Goal: Task Accomplishment & Management: Complete application form

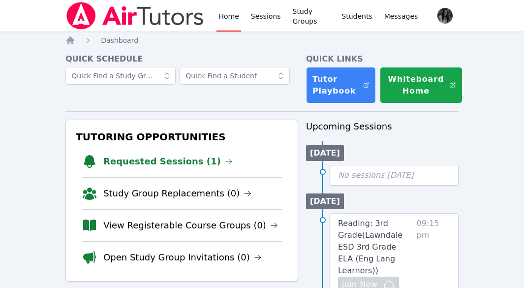
scroll to position [98, 0]
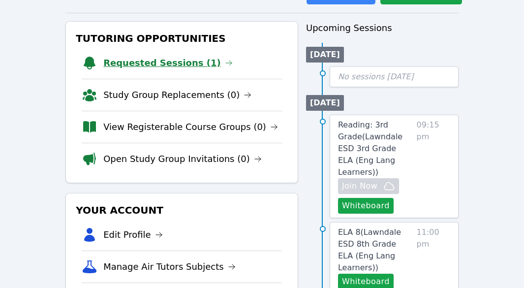
click at [169, 67] on link "Requested Sessions (1)" at bounding box center [167, 63] width 129 height 14
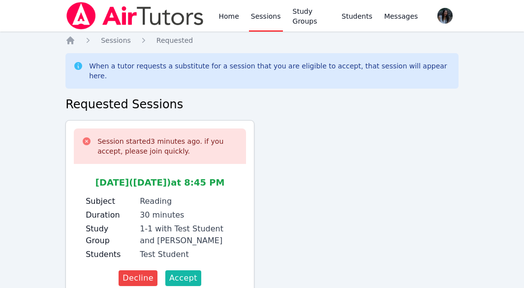
click at [184, 272] on span "Accept" at bounding box center [183, 278] width 28 height 12
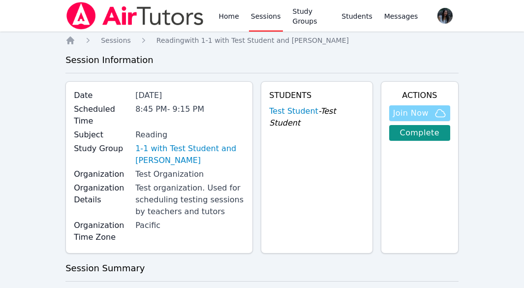
click at [434, 113] on span "Join Now" at bounding box center [419, 113] width 53 height 12
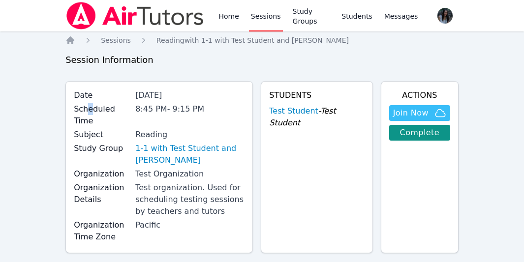
click at [90, 113] on label "Scheduled Time" at bounding box center [102, 115] width 56 height 24
click at [192, 143] on link "1-1 with Test Student and [PERSON_NAME]" at bounding box center [189, 155] width 109 height 24
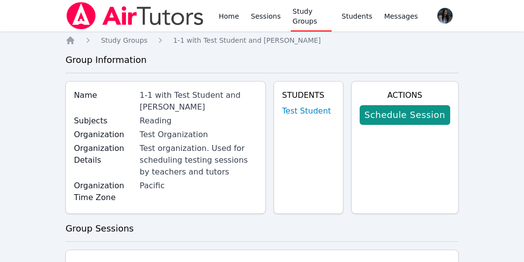
click at [178, 149] on div "Test organization. Used for scheduling testing sessions by teachers and tutors" at bounding box center [199, 160] width 118 height 35
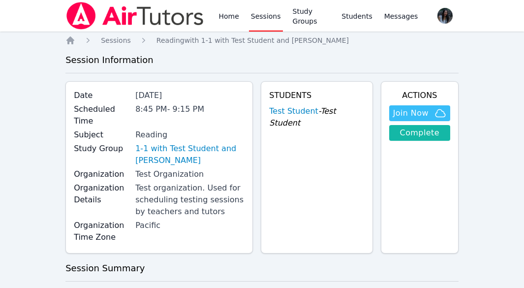
click at [430, 137] on link "Complete" at bounding box center [419, 133] width 61 height 16
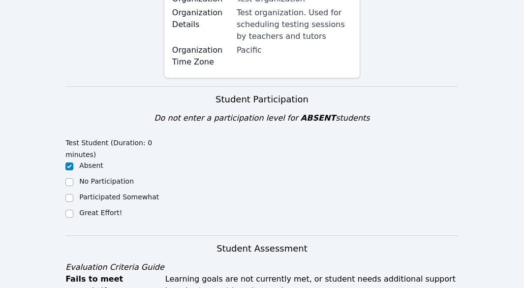
scroll to position [246, 0]
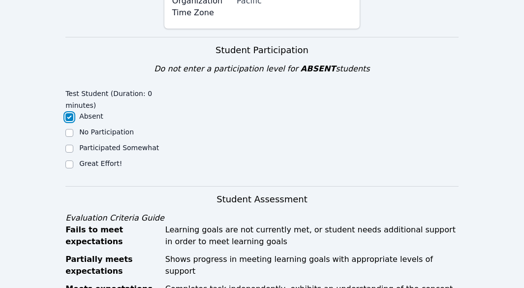
click at [70, 113] on input "Absent" at bounding box center [69, 117] width 8 height 8
checkbox input "true"
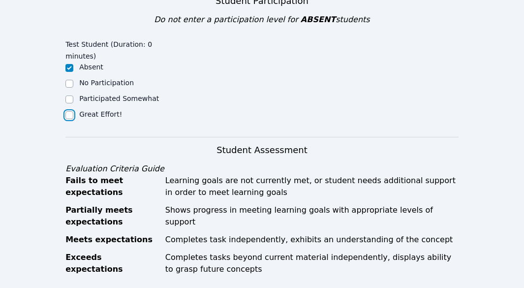
click at [71, 111] on input "Great Effort!" at bounding box center [69, 115] width 8 height 8
checkbox input "true"
checkbox input "false"
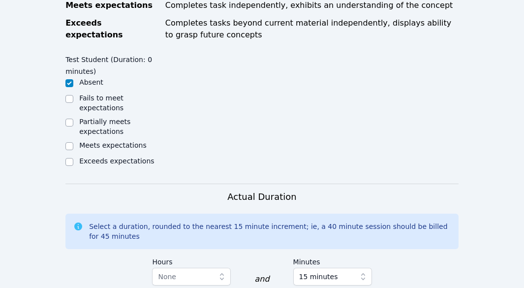
scroll to position [541, 0]
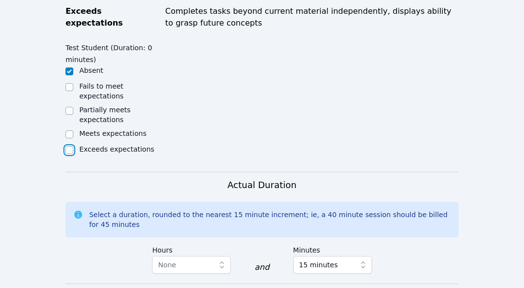
click at [68, 146] on input "Exceeds expectations" at bounding box center [69, 150] width 8 height 8
checkbox input "true"
checkbox input "false"
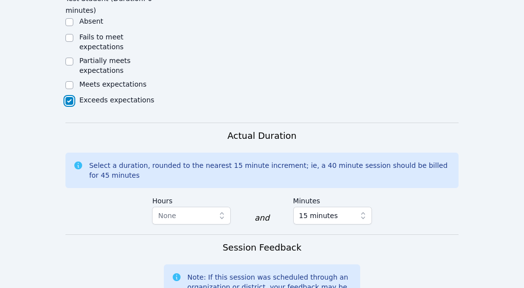
scroll to position [640, 0]
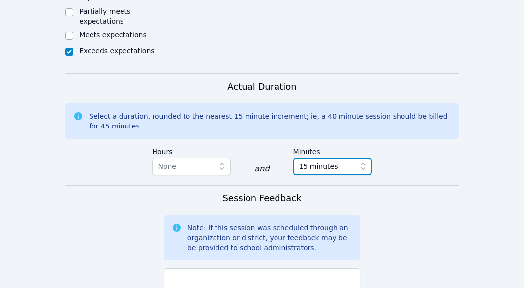
click at [356, 158] on button "15 minutes" at bounding box center [332, 167] width 79 height 18
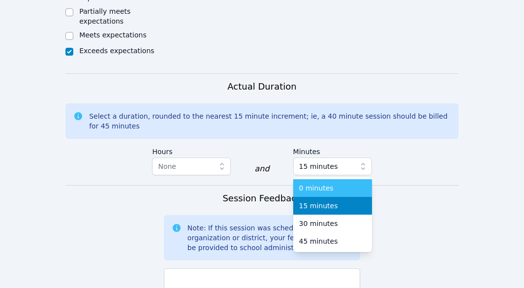
click at [339, 183] on div "0 minutes" at bounding box center [332, 188] width 67 height 10
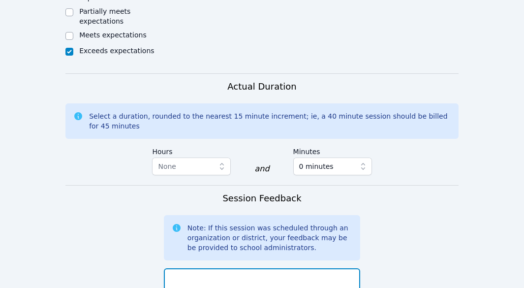
type textarea "h"
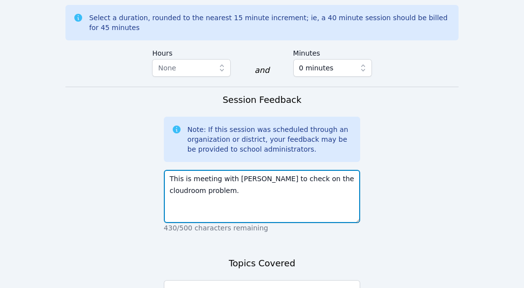
scroll to position [788, 0]
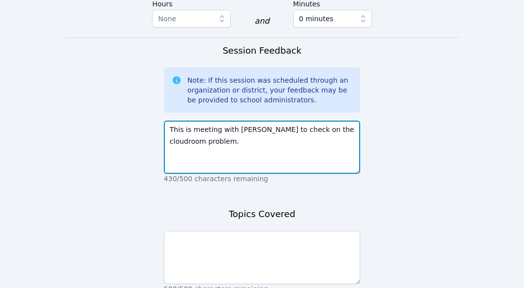
click at [186, 123] on textarea "This is meeting with Jessica Prado to check on the cloudroom problem." at bounding box center [262, 147] width 196 height 53
type textarea "This is meeting with Jessica Prado to check on the cloud room problem."
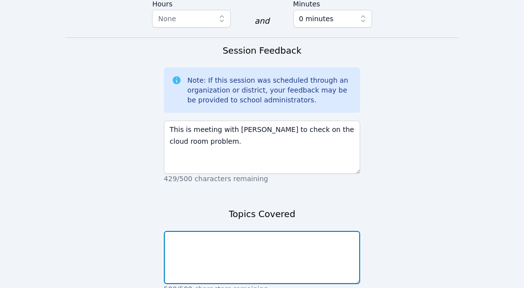
click at [210, 237] on textarea at bounding box center [262, 257] width 196 height 53
type textarea "Shar"
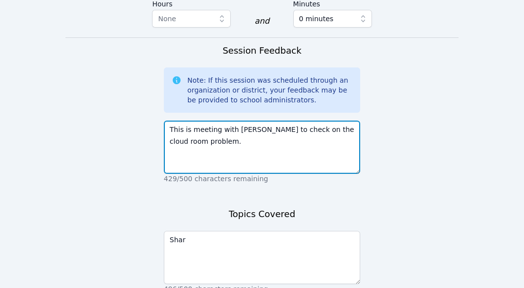
click at [189, 126] on textarea "This is meeting with Jessica Prado to check on the cloud room problem." at bounding box center [262, 147] width 196 height 53
click at [210, 123] on textarea "This is meeting with Jessica Prado to check on the cloud room screen sharing pr…" at bounding box center [262, 147] width 196 height 53
type textarea "This is meeting with Jessica Prado to check on the cloud room screensharing pro…"
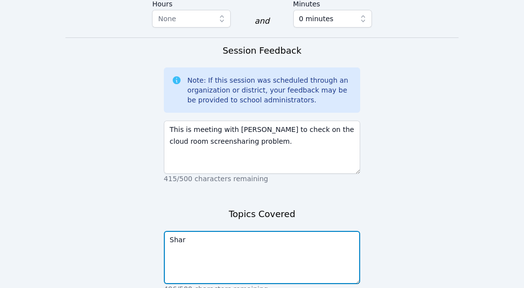
click at [217, 231] on textarea "Shar" at bounding box center [262, 257] width 196 height 53
type textarea "S"
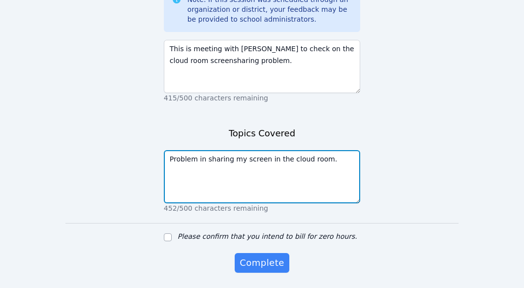
scroll to position [881, 0]
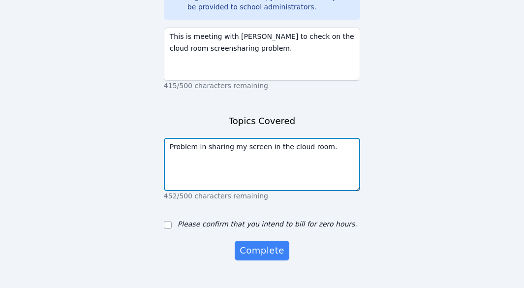
type textarea "Problem in sharing my screen in the cloud room."
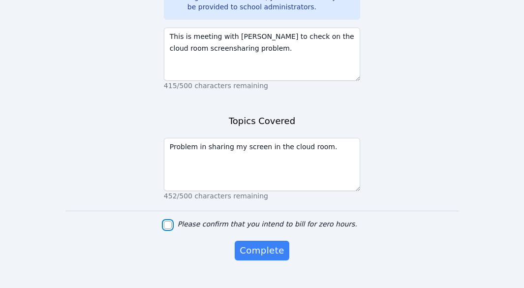
click at [167, 221] on input "Please confirm that you intend to bill for zero hours." at bounding box center [168, 225] width 8 height 8
checkbox input "true"
click at [258, 244] on span "Complete" at bounding box center [262, 251] width 44 height 14
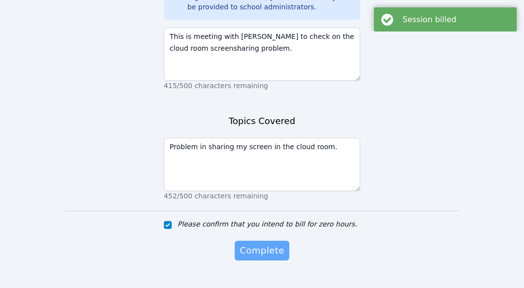
scroll to position [0, 0]
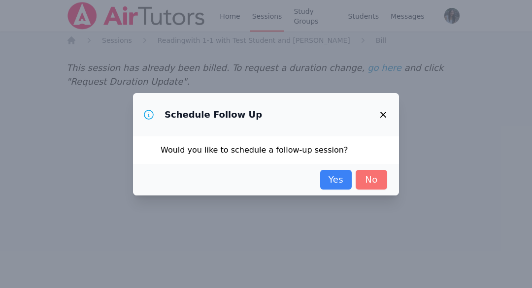
click at [376, 183] on link "No" at bounding box center [371, 180] width 32 height 20
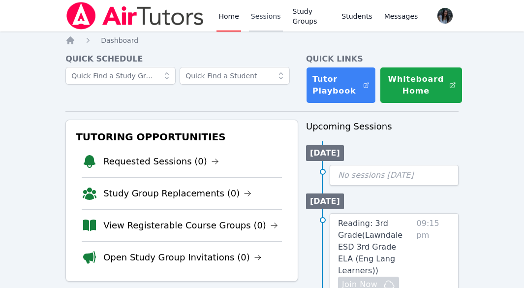
click at [261, 19] on link "Sessions" at bounding box center [266, 16] width 34 height 32
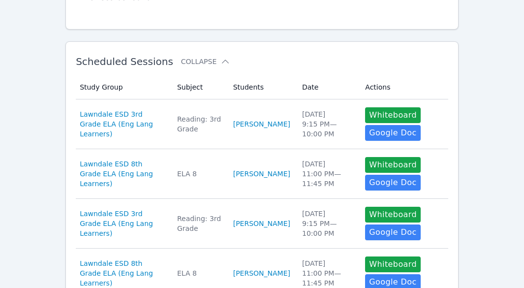
scroll to position [148, 0]
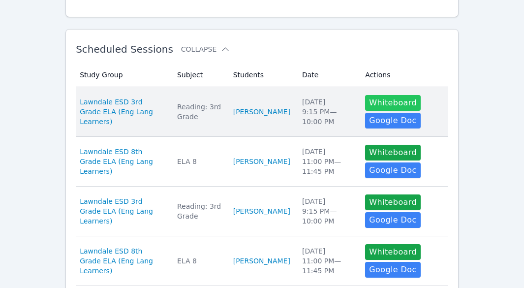
click at [379, 101] on button "Whiteboard" at bounding box center [393, 103] width 56 height 16
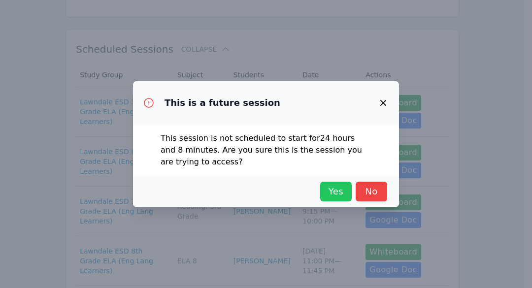
click at [332, 190] on span "Yes" at bounding box center [336, 192] width 22 height 14
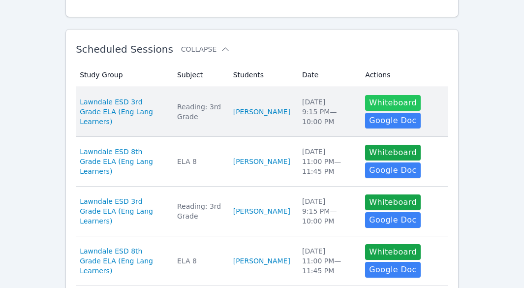
click at [391, 100] on button "Whiteboard" at bounding box center [393, 103] width 56 height 16
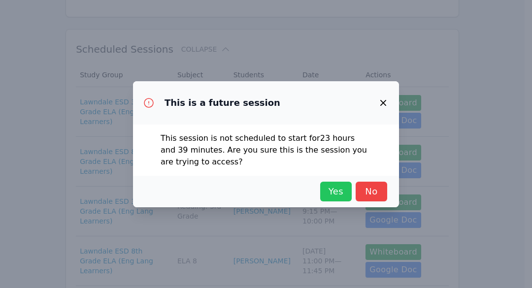
click at [334, 188] on span "Yes" at bounding box center [336, 192] width 22 height 14
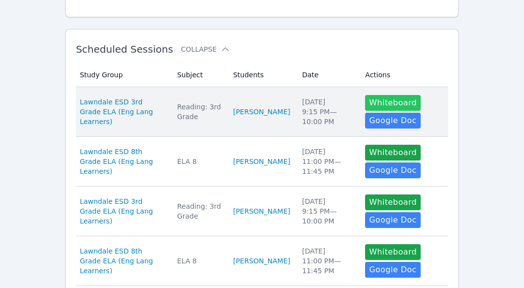
click at [397, 104] on button "Whiteboard" at bounding box center [393, 103] width 56 height 16
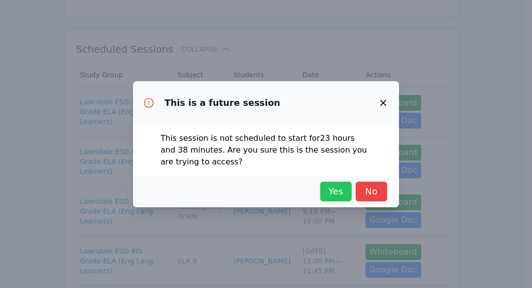
click at [342, 190] on span "Yes" at bounding box center [336, 192] width 22 height 14
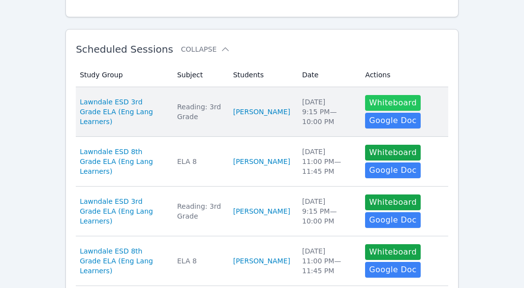
click at [402, 104] on button "Whiteboard" at bounding box center [393, 103] width 56 height 16
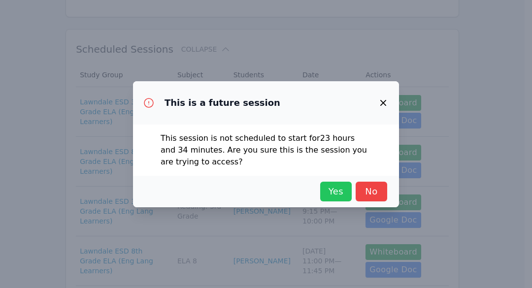
click at [338, 196] on span "Yes" at bounding box center [336, 192] width 22 height 14
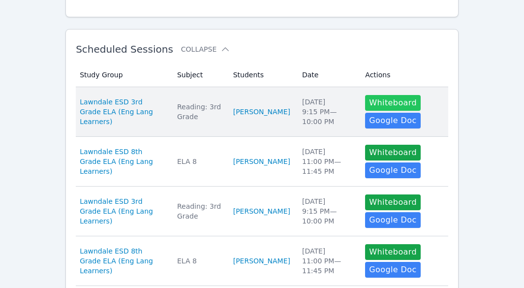
click at [390, 102] on button "Whiteboard" at bounding box center [393, 103] width 56 height 16
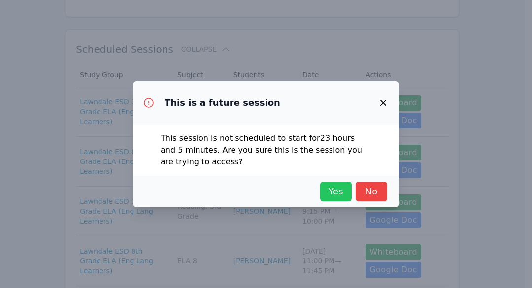
click at [339, 191] on span "Yes" at bounding box center [336, 192] width 22 height 14
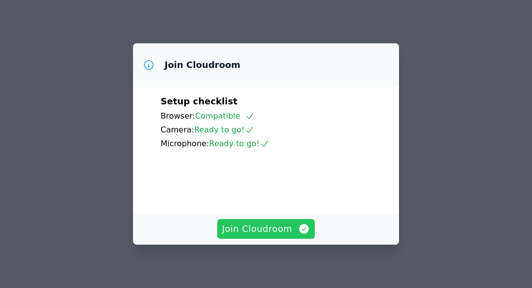
click at [264, 230] on span "Join Cloudroom" at bounding box center [266, 229] width 88 height 14
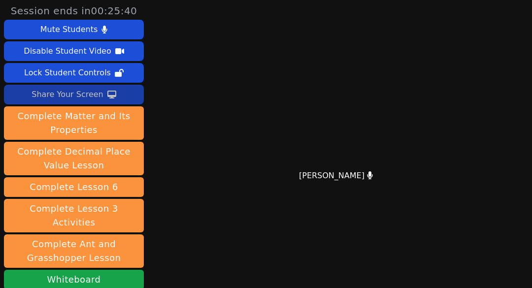
click at [69, 95] on div "Share Your Screen" at bounding box center [68, 95] width 72 height 16
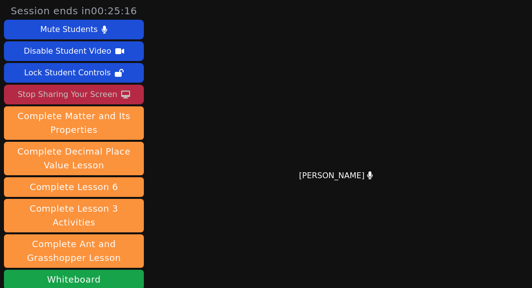
click at [92, 96] on div "Stop Sharing Your Screen" at bounding box center [67, 95] width 99 height 16
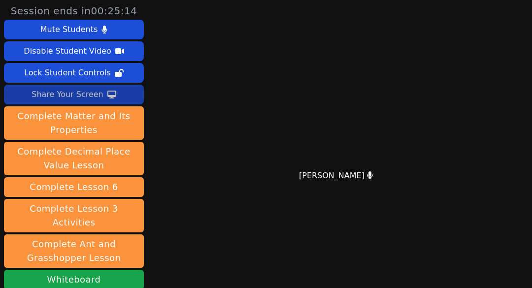
drag, startPoint x: 92, startPoint y: 96, endPoint x: 97, endPoint y: 89, distance: 8.9
click at [97, 89] on div "Share Your Screen" at bounding box center [68, 95] width 72 height 16
click at [82, 95] on div "Share Your Screen" at bounding box center [68, 95] width 72 height 16
click at [87, 97] on div "Share Your Screen" at bounding box center [68, 95] width 72 height 16
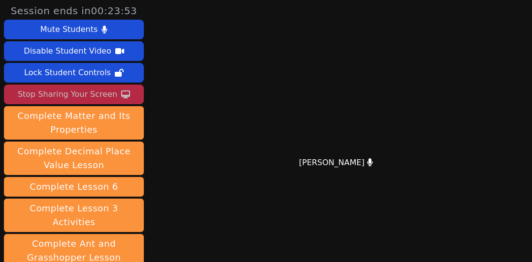
click at [79, 95] on div "Stop Sharing Your Screen" at bounding box center [67, 95] width 99 height 16
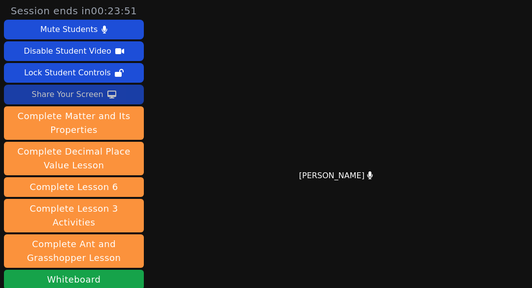
click at [85, 92] on div "Share Your Screen" at bounding box center [68, 95] width 72 height 16
click at [62, 99] on div "Share Your Screen" at bounding box center [68, 95] width 72 height 16
click at [66, 96] on div "Share Your Screen" at bounding box center [68, 95] width 72 height 16
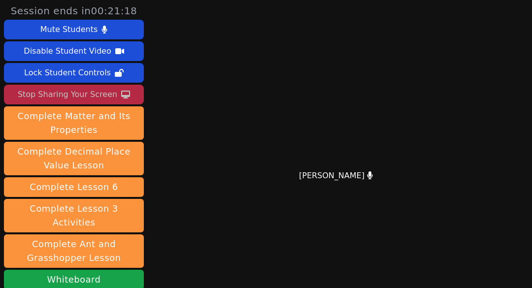
click at [90, 96] on div "Stop Sharing Your Screen" at bounding box center [67, 95] width 99 height 16
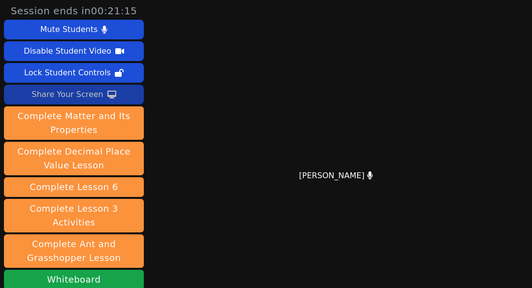
click at [95, 96] on div "Share Your Screen" at bounding box center [68, 95] width 72 height 16
click at [74, 96] on div "Share Your Screen" at bounding box center [68, 95] width 72 height 16
click at [78, 95] on div "Share Your Screen" at bounding box center [68, 95] width 72 height 16
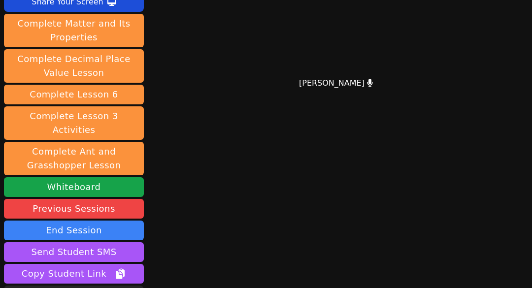
scroll to position [98, 0]
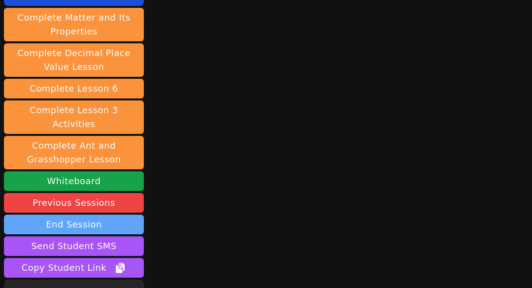
click at [119, 215] on button "End Session" at bounding box center [74, 225] width 140 height 20
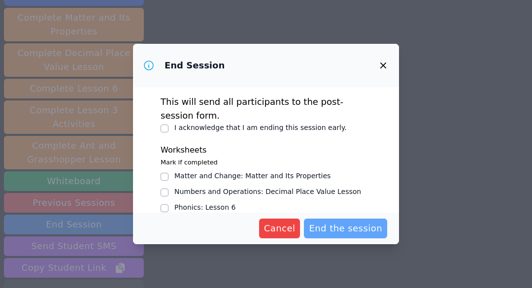
click at [357, 234] on span "End the session" at bounding box center [345, 228] width 73 height 14
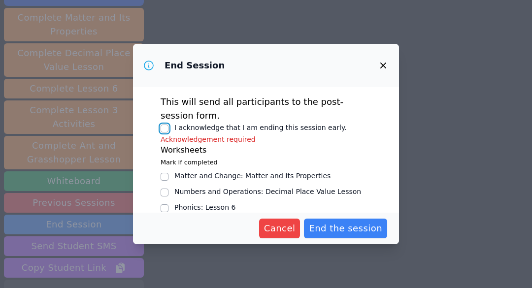
click at [163, 127] on input "I acknowledge that I am ending this session early." at bounding box center [164, 129] width 8 height 8
checkbox input "true"
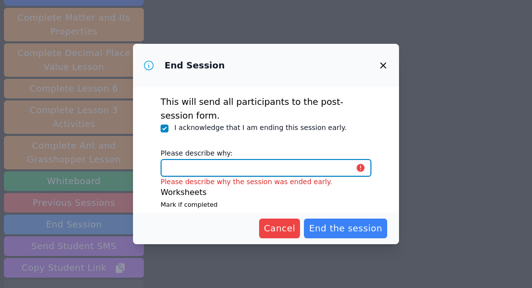
click at [254, 175] on input "Please describe why:" at bounding box center [265, 168] width 211 height 18
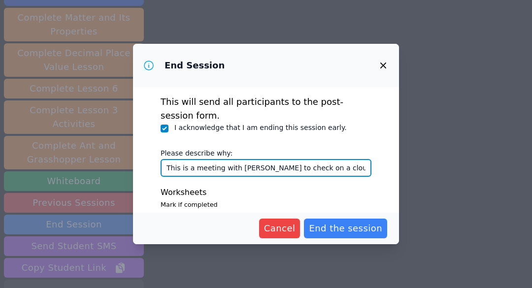
scroll to position [0, 6]
type input "This is a meeting with Jessica Prado to check on a cloudroom pro"
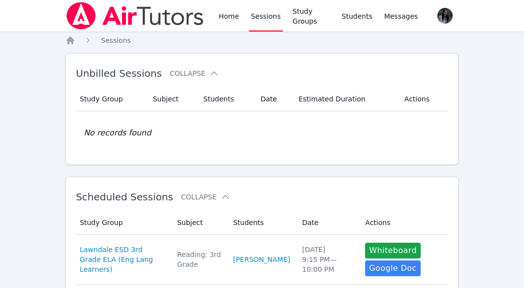
scroll to position [49, 0]
